Goal: Information Seeking & Learning: Check status

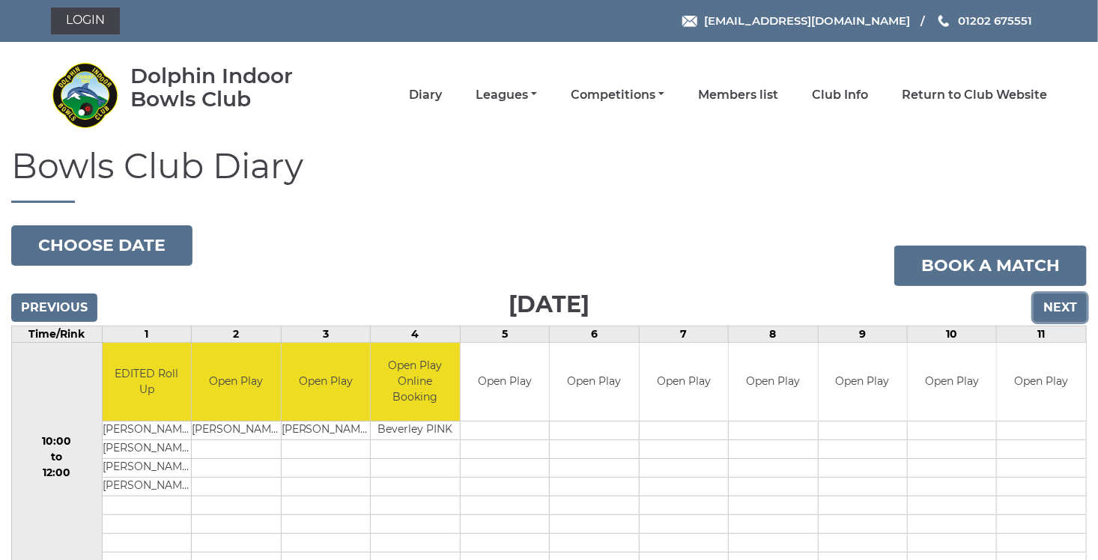
click at [1056, 309] on input "Next" at bounding box center [1060, 308] width 53 height 28
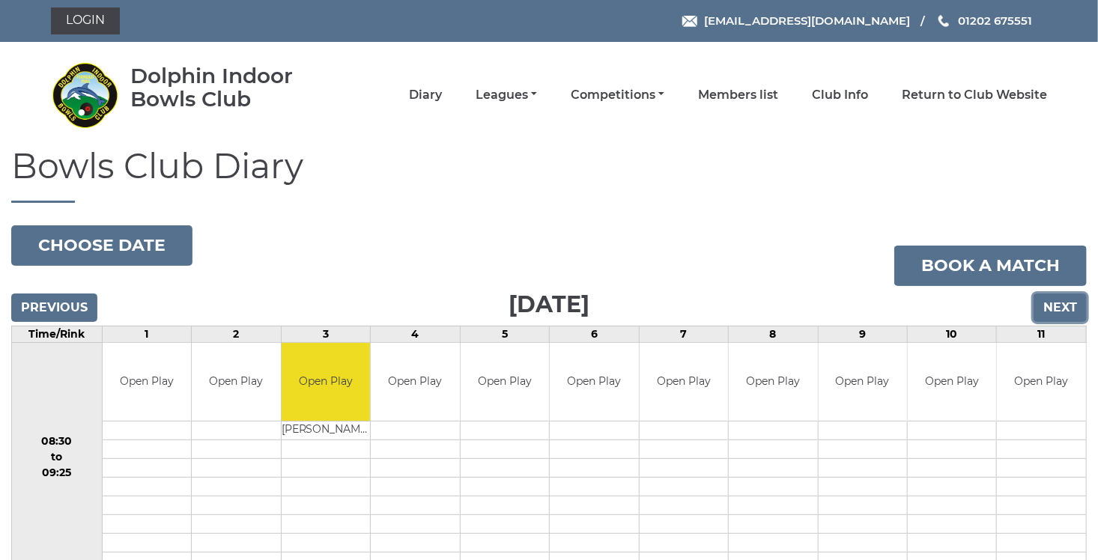
click at [1051, 315] on input "Next" at bounding box center [1060, 308] width 53 height 28
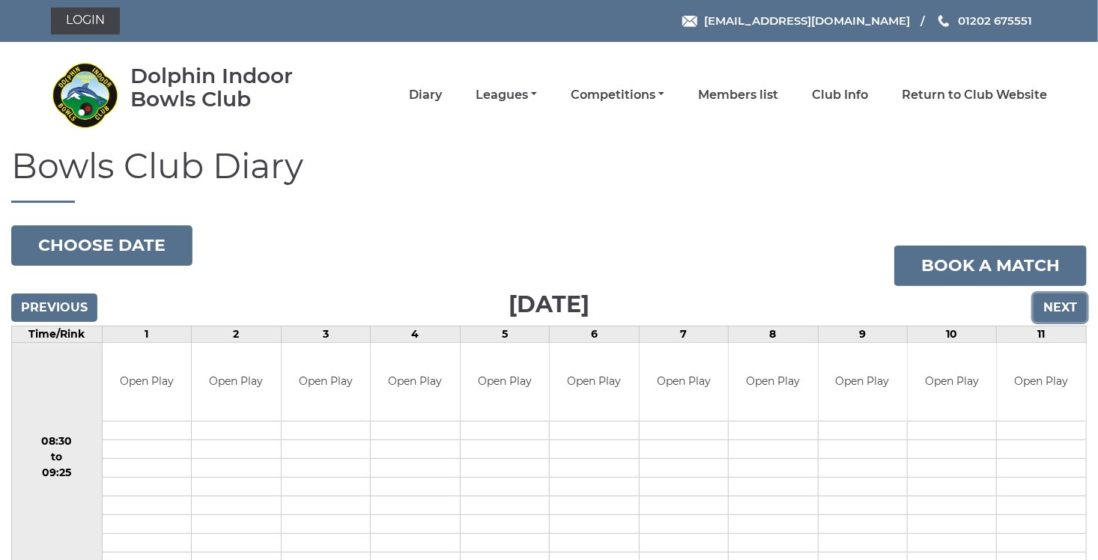
click at [1068, 318] on input "Next" at bounding box center [1060, 308] width 53 height 28
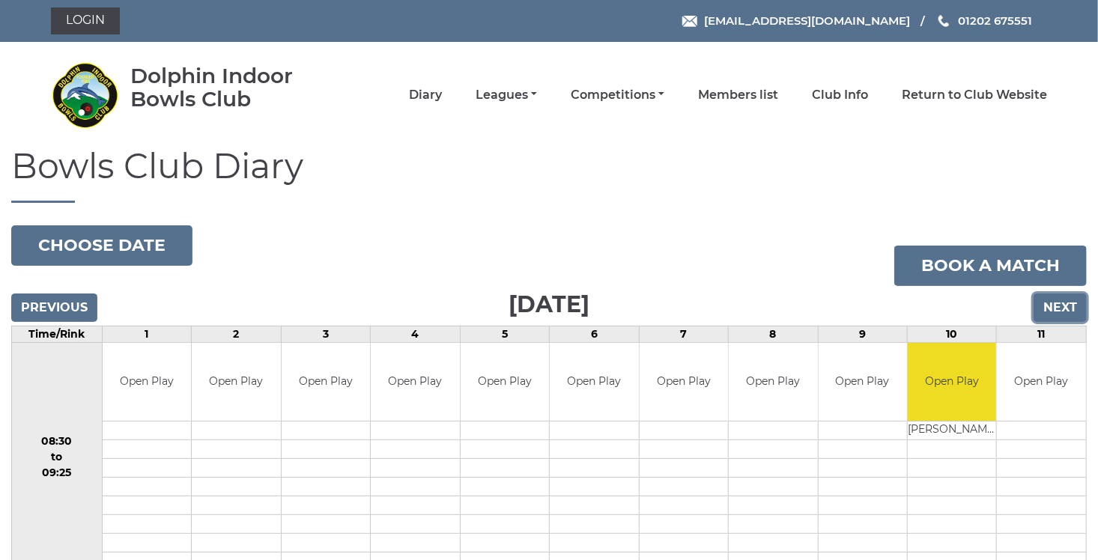
click at [1065, 306] on input "Next" at bounding box center [1060, 308] width 53 height 28
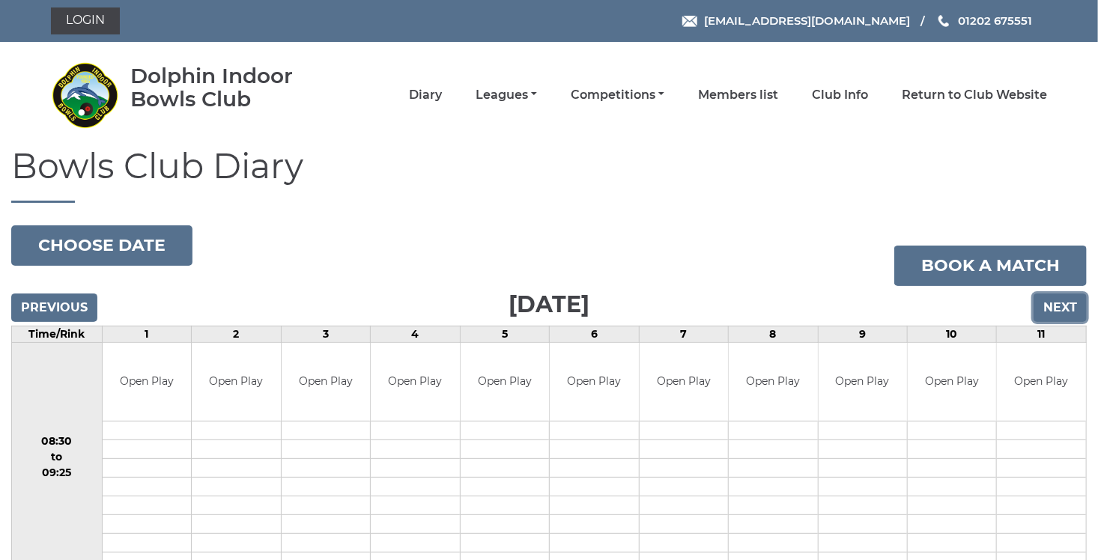
click at [1067, 312] on input "Next" at bounding box center [1060, 308] width 53 height 28
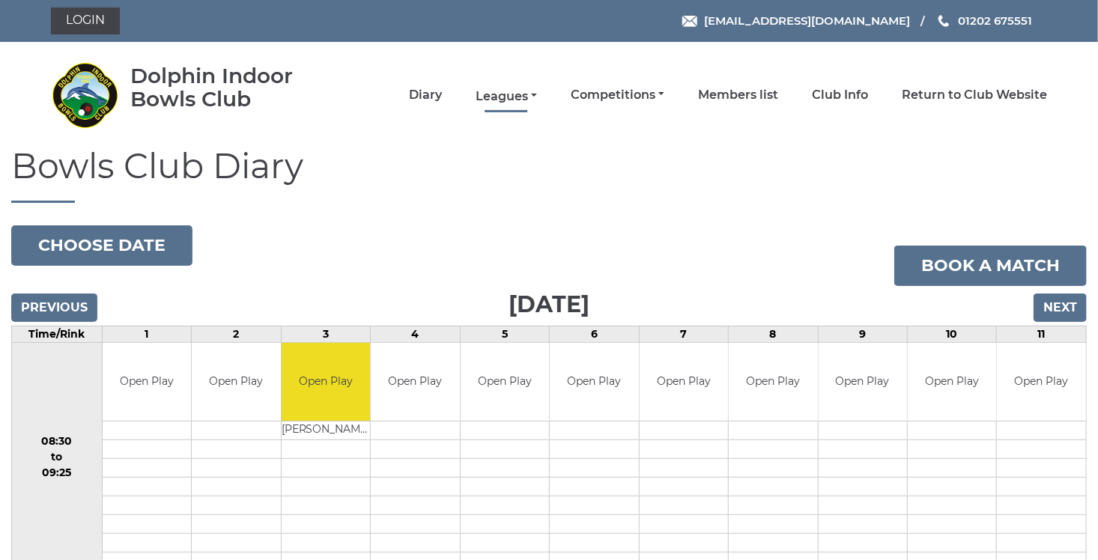
click at [533, 93] on link "Leagues" at bounding box center [506, 96] width 61 height 16
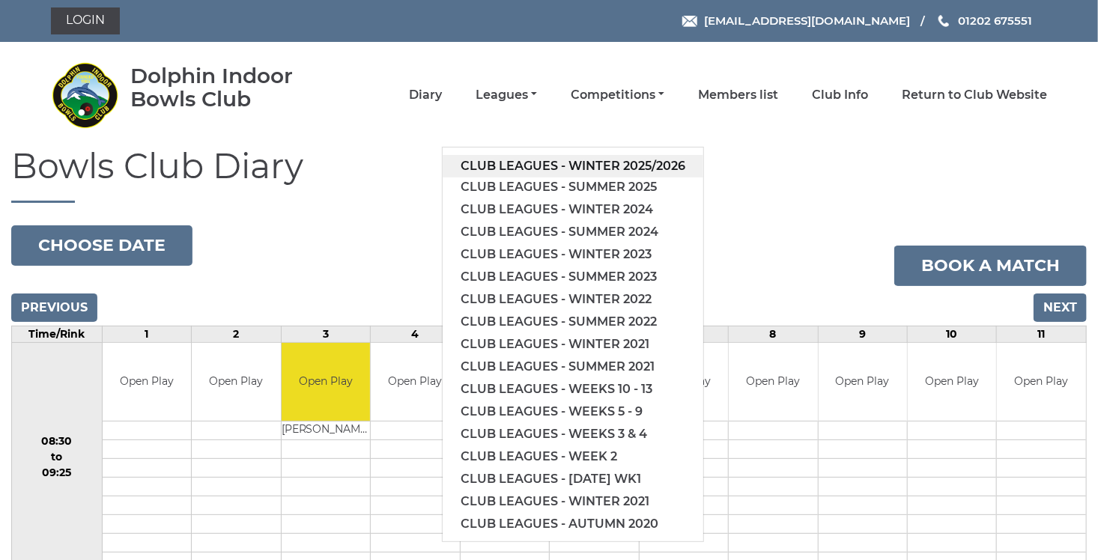
click at [522, 164] on link "Club leagues - Winter 2025/2026" at bounding box center [573, 166] width 261 height 22
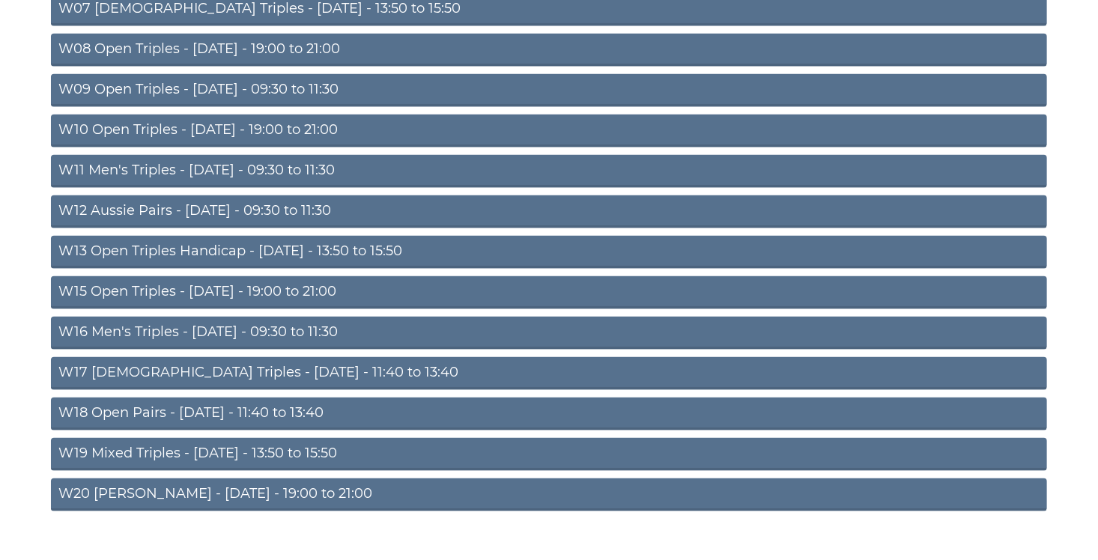
scroll to position [474, 0]
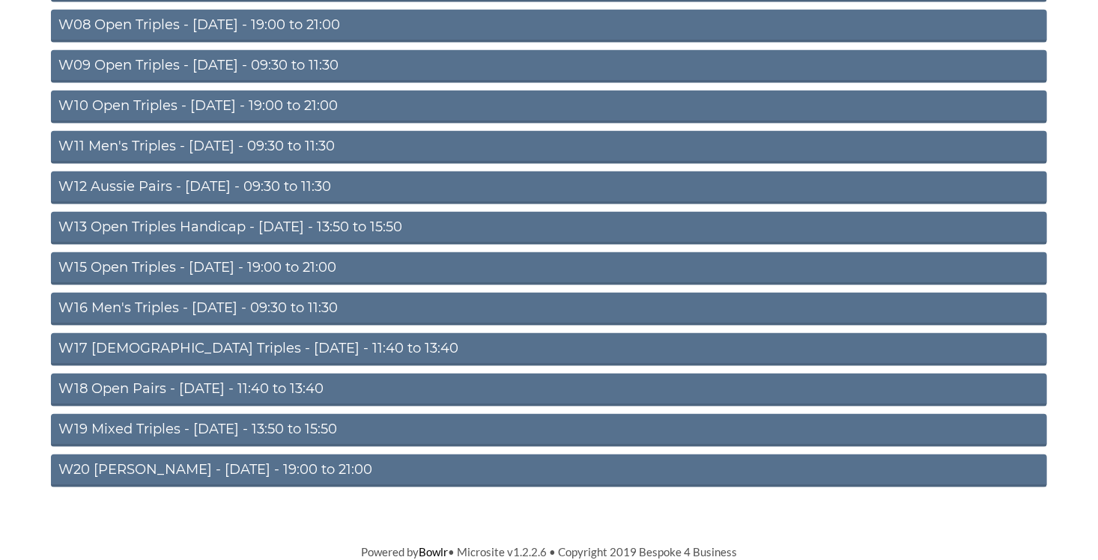
click at [255, 475] on link "W20 Aussie Pairs - Friday - 19:00 to 21:00" at bounding box center [549, 471] width 997 height 33
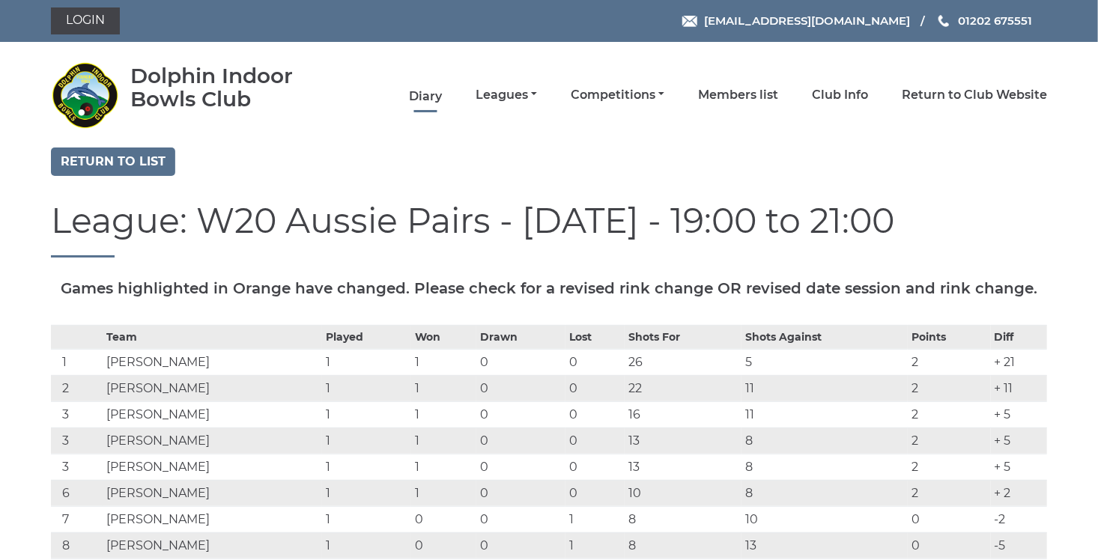
click at [423, 102] on link "Diary" at bounding box center [425, 96] width 33 height 16
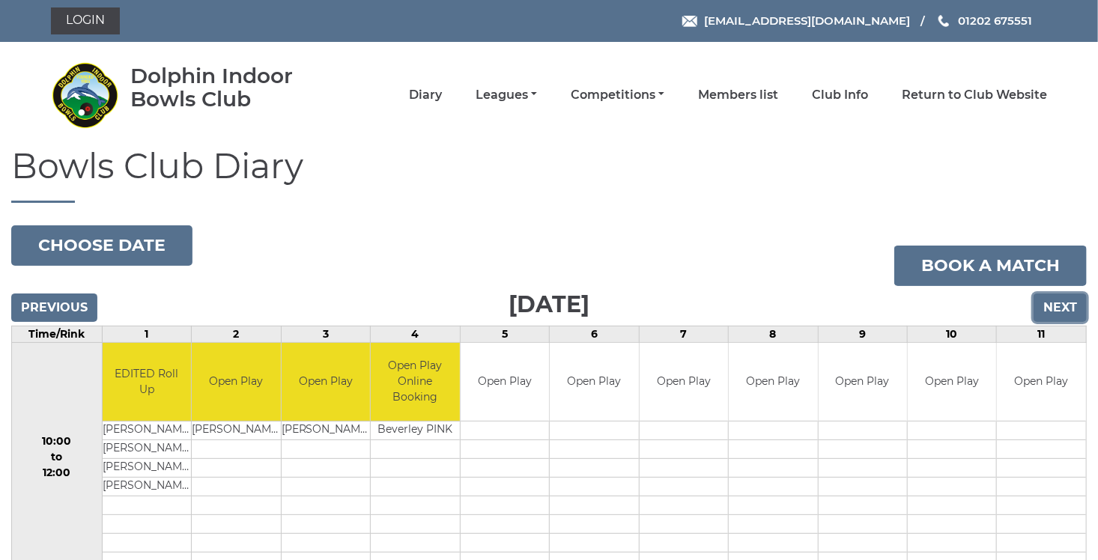
click at [1068, 304] on input "Next" at bounding box center [1060, 308] width 53 height 28
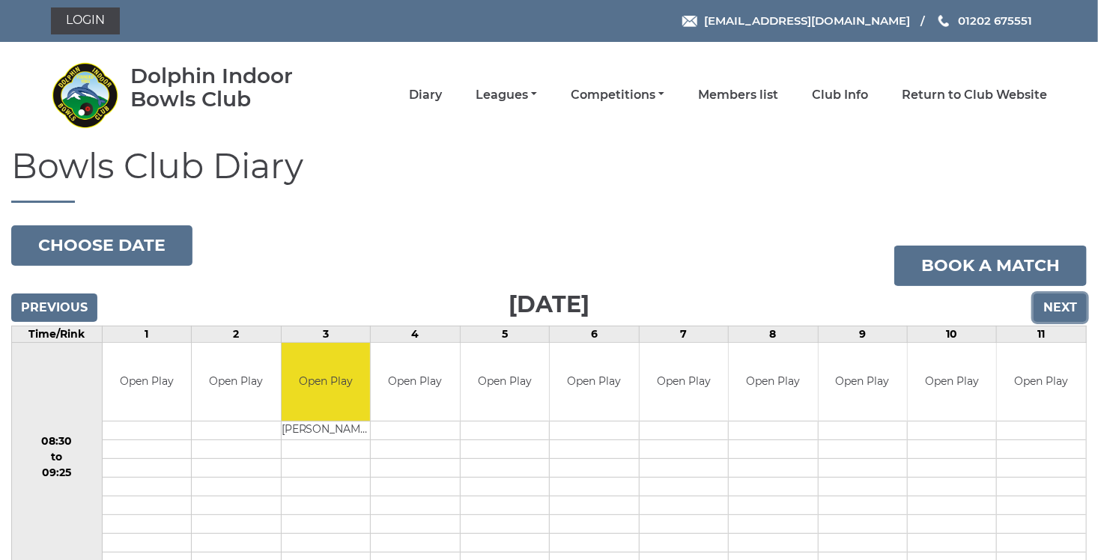
click at [1068, 304] on input "Next" at bounding box center [1060, 308] width 53 height 28
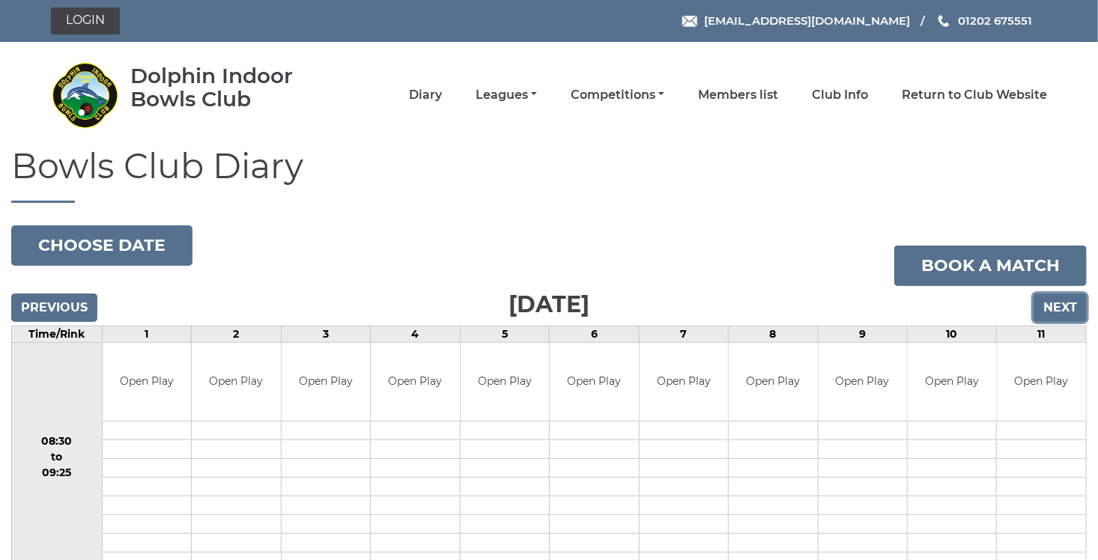
click at [1068, 304] on input "Next" at bounding box center [1060, 308] width 53 height 28
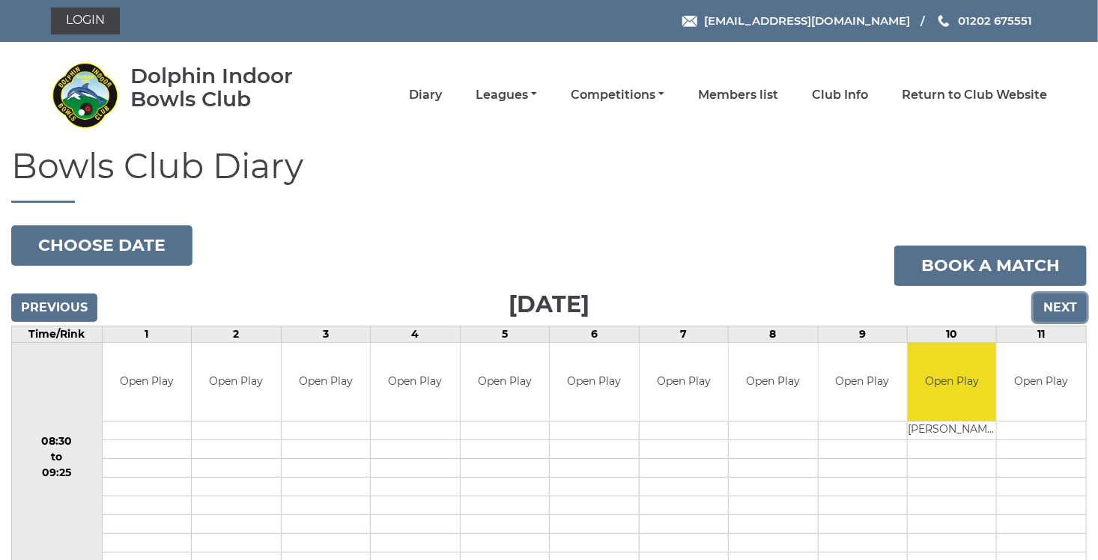
click at [1068, 304] on input "Next" at bounding box center [1060, 308] width 53 height 28
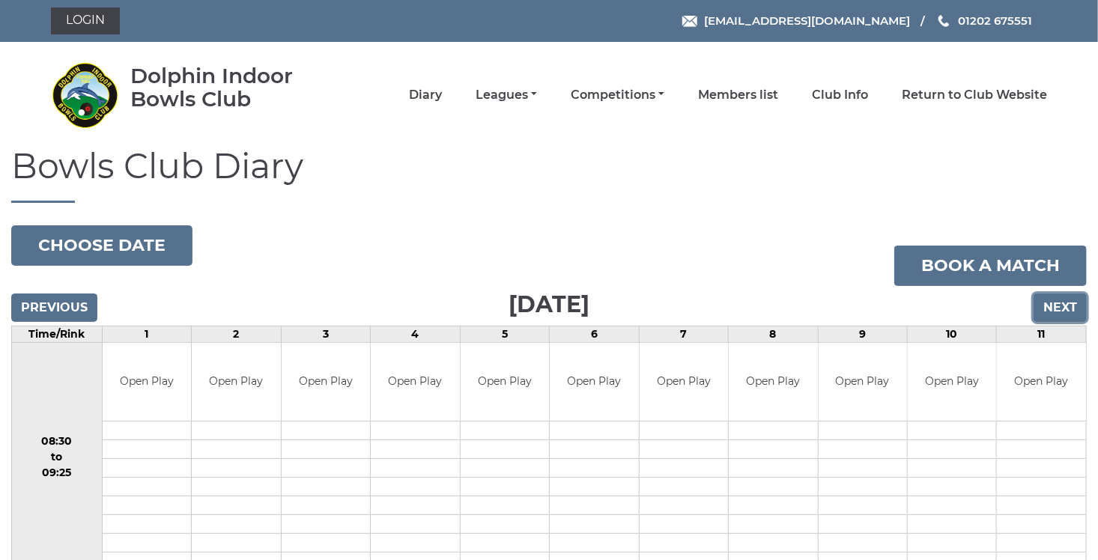
click at [1068, 304] on input "Next" at bounding box center [1060, 308] width 53 height 28
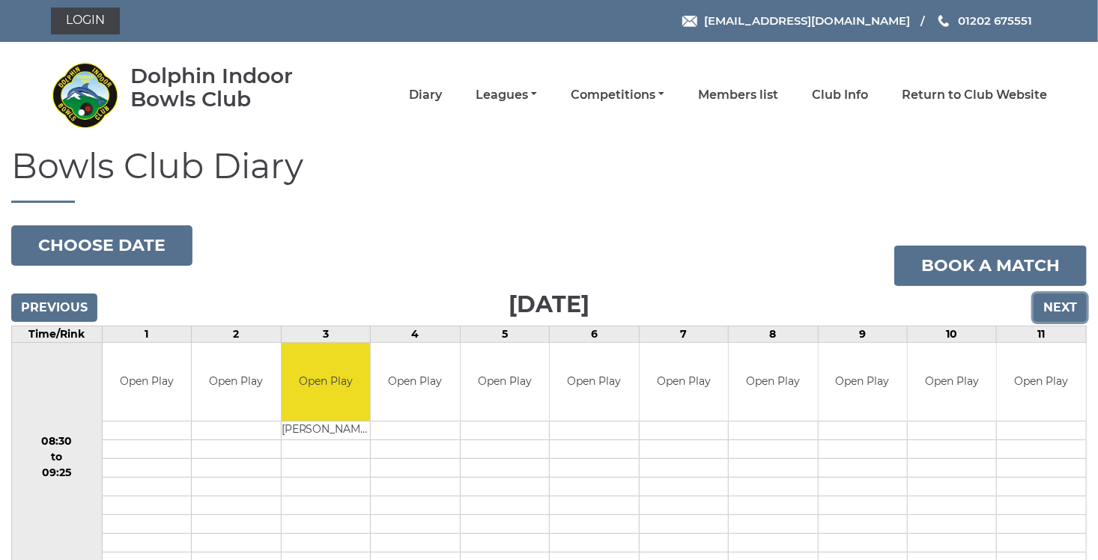
click at [1068, 304] on input "Next" at bounding box center [1060, 308] width 53 height 28
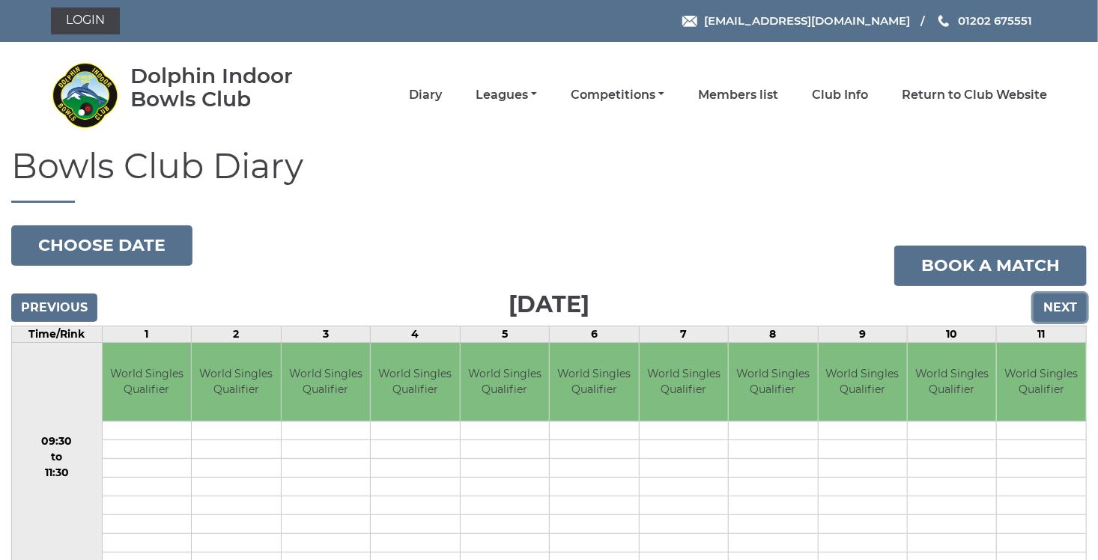
click at [1066, 303] on input "Next" at bounding box center [1060, 308] width 53 height 28
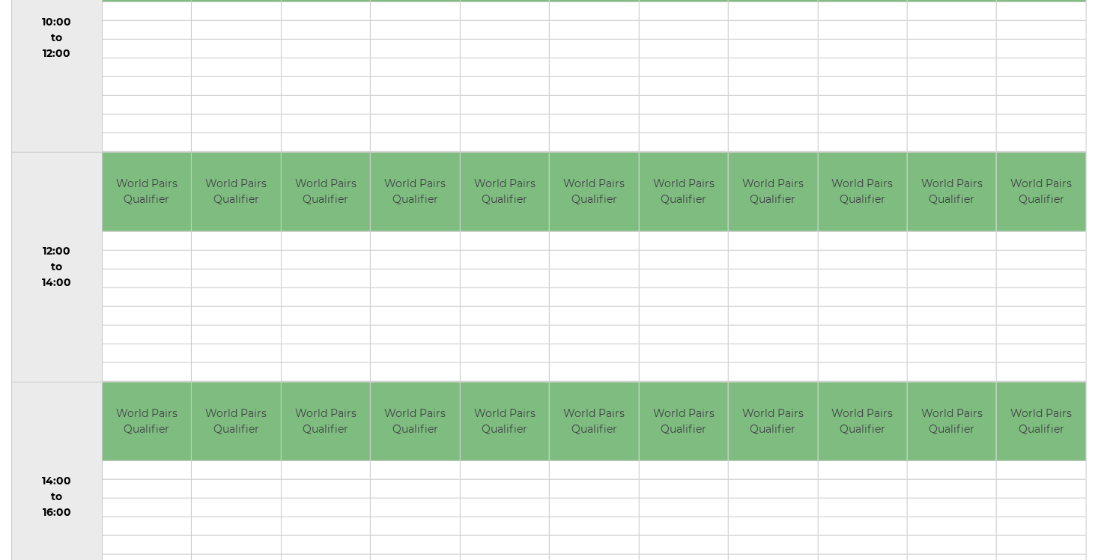
scroll to position [489, 0]
